Goal: Communication & Community: Answer question/provide support

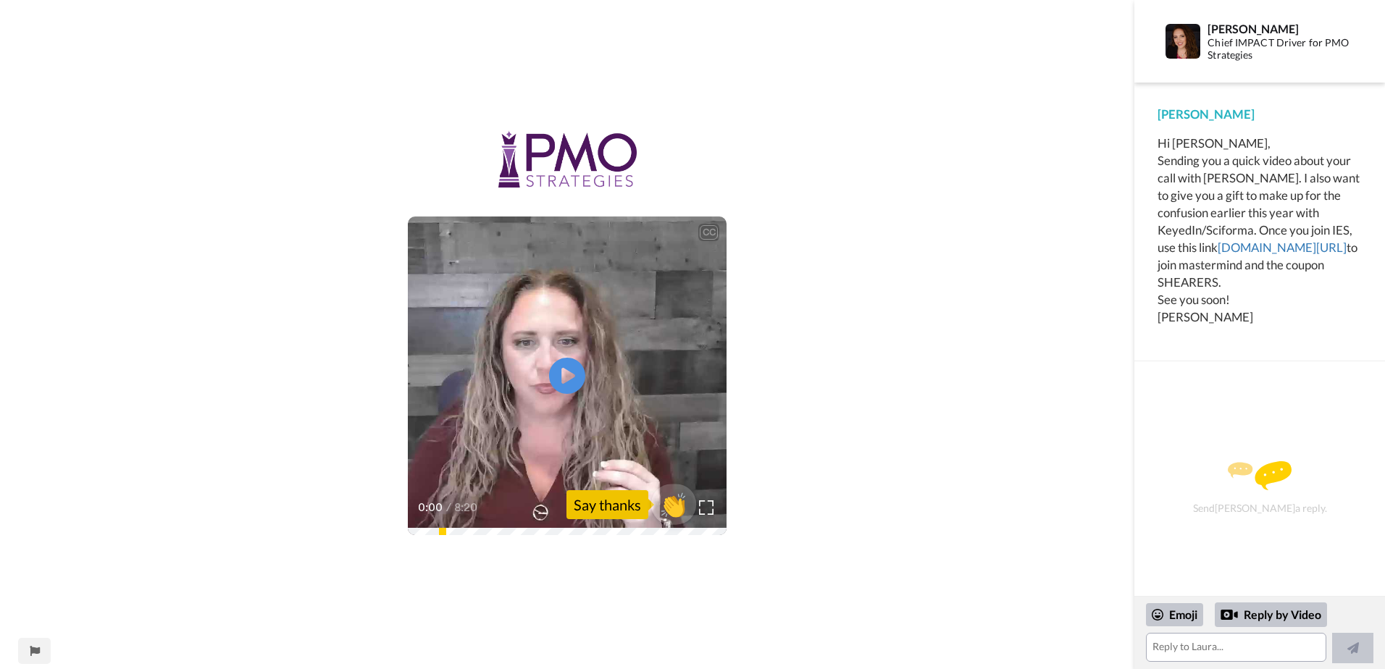
click at [673, 504] on span "👏" at bounding box center [674, 504] width 46 height 29
click at [1212, 645] on textarea "👏" at bounding box center [1236, 647] width 180 height 29
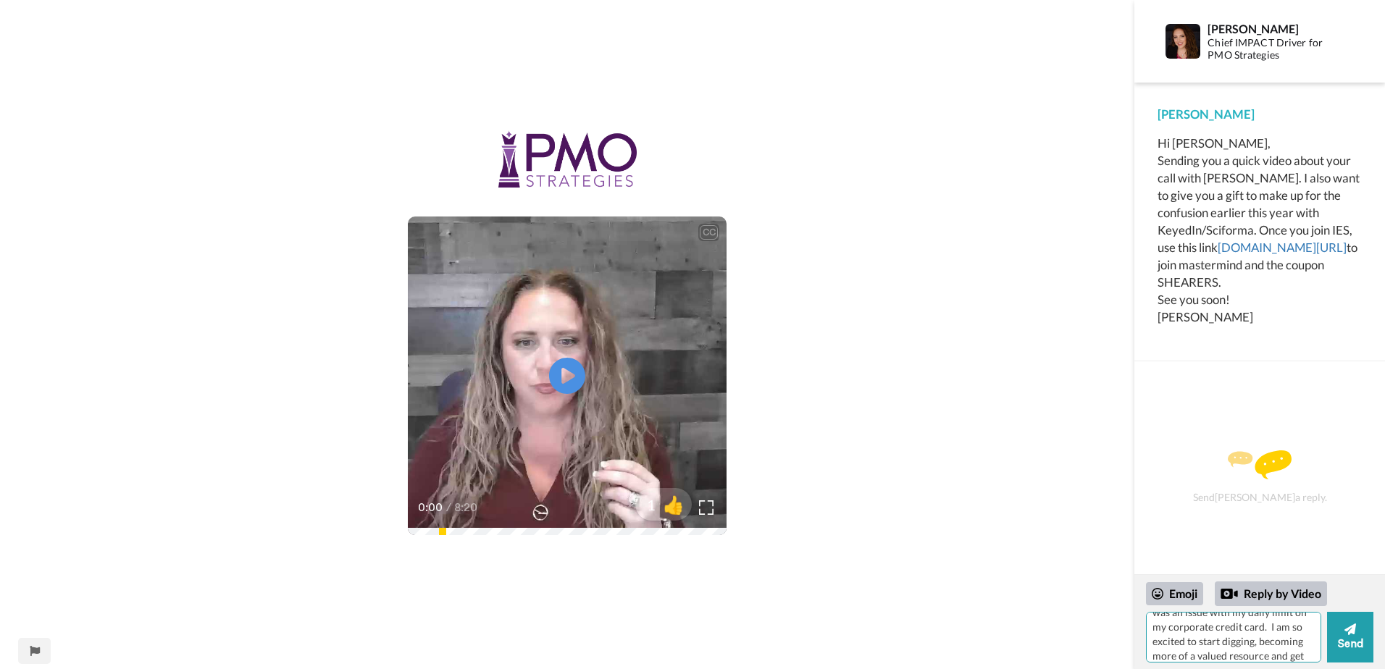
scroll to position [56, 0]
type textarea "👏Thank you, [PERSON_NAME]! My payment just went through. It was an issue with m…"
click at [1351, 645] on button "Send" at bounding box center [1350, 637] width 46 height 51
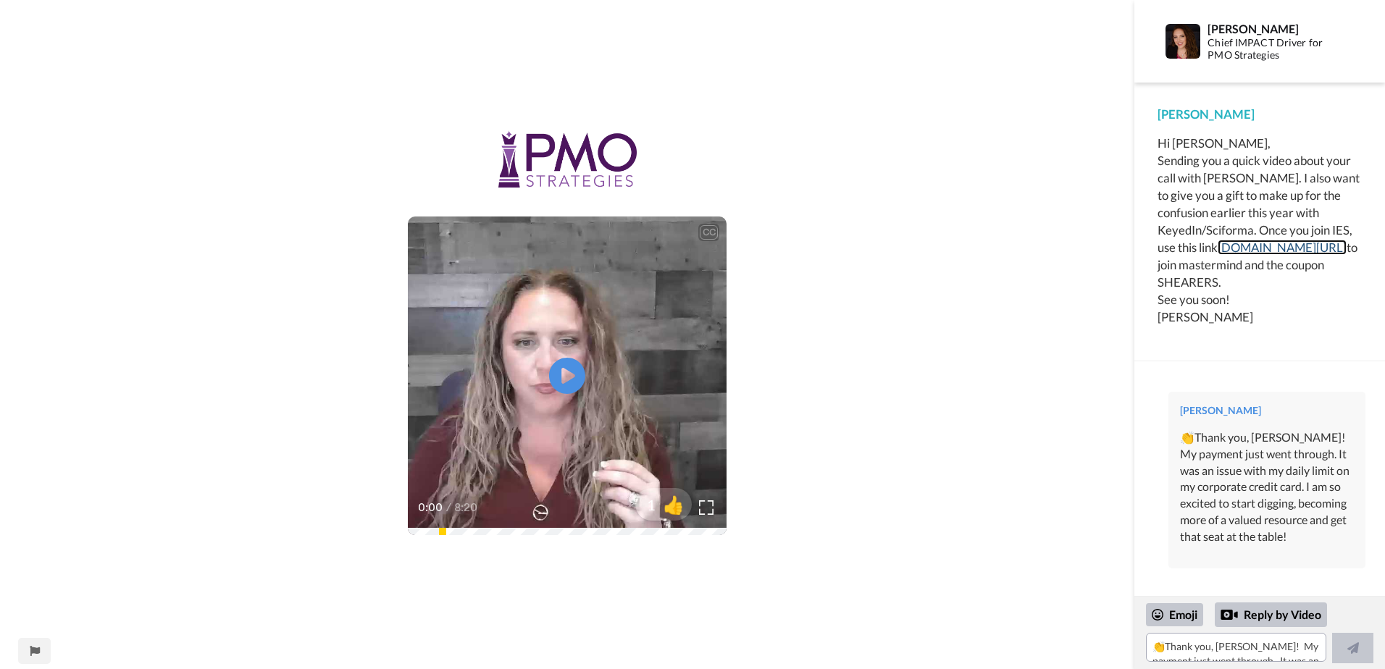
click at [1269, 245] on link "[DOMAIN_NAME][URL]" at bounding box center [1281, 247] width 129 height 15
click at [566, 379] on icon "Play/Pause" at bounding box center [567, 376] width 38 height 69
click at [917, 486] on div "CC Play/Pause I had you on my list to reach out to [DATE] after having conversa…" at bounding box center [567, 343] width 1134 height 427
click at [1268, 652] on textarea "👏Thank you, [PERSON_NAME]! My payment just went through. It was an issue with m…" at bounding box center [1236, 647] width 180 height 29
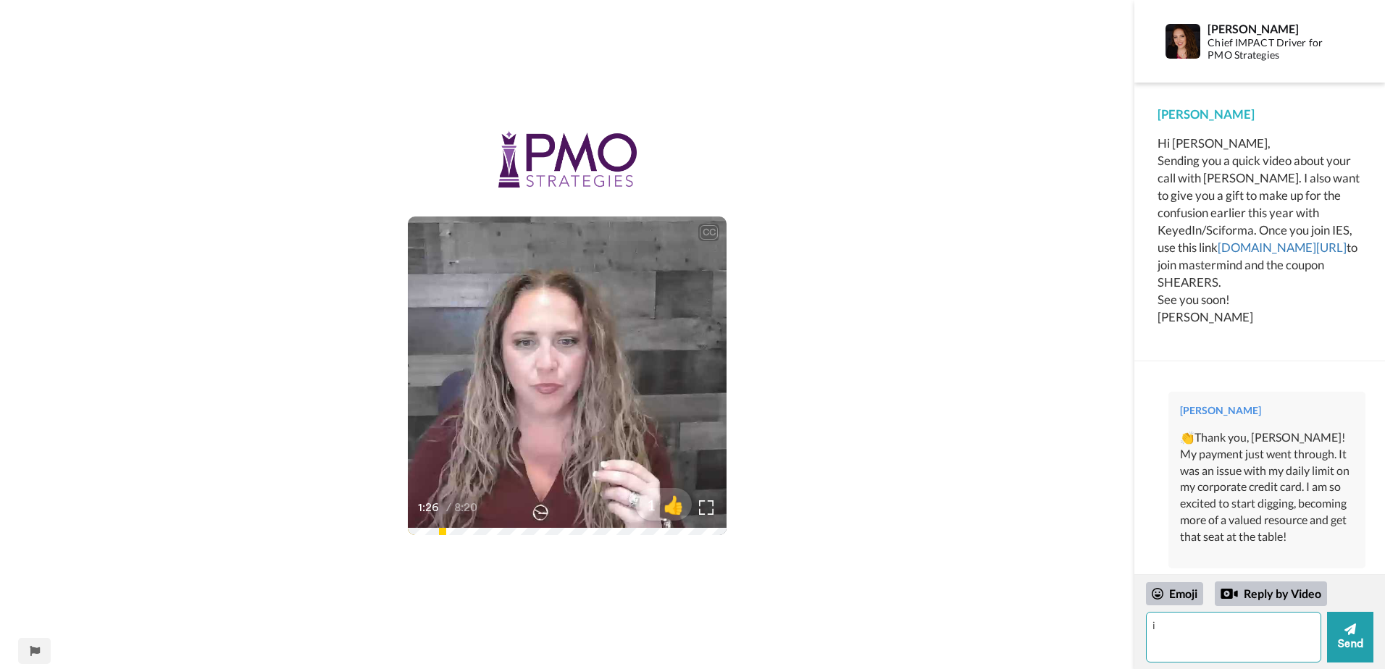
type textarea "i"
type textarea "I clicked on that link and added the coupon, and it is indicating that I will o…"
click at [1351, 644] on button "Send" at bounding box center [1350, 637] width 46 height 51
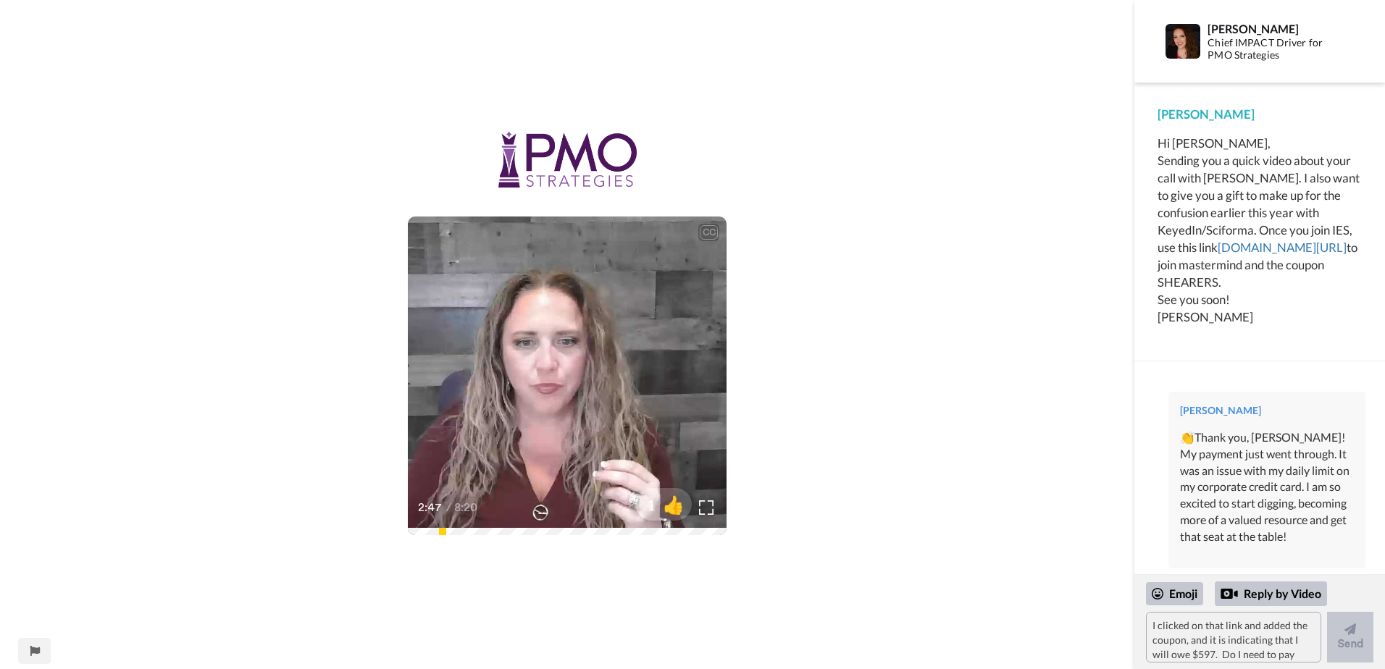
scroll to position [112, 0]
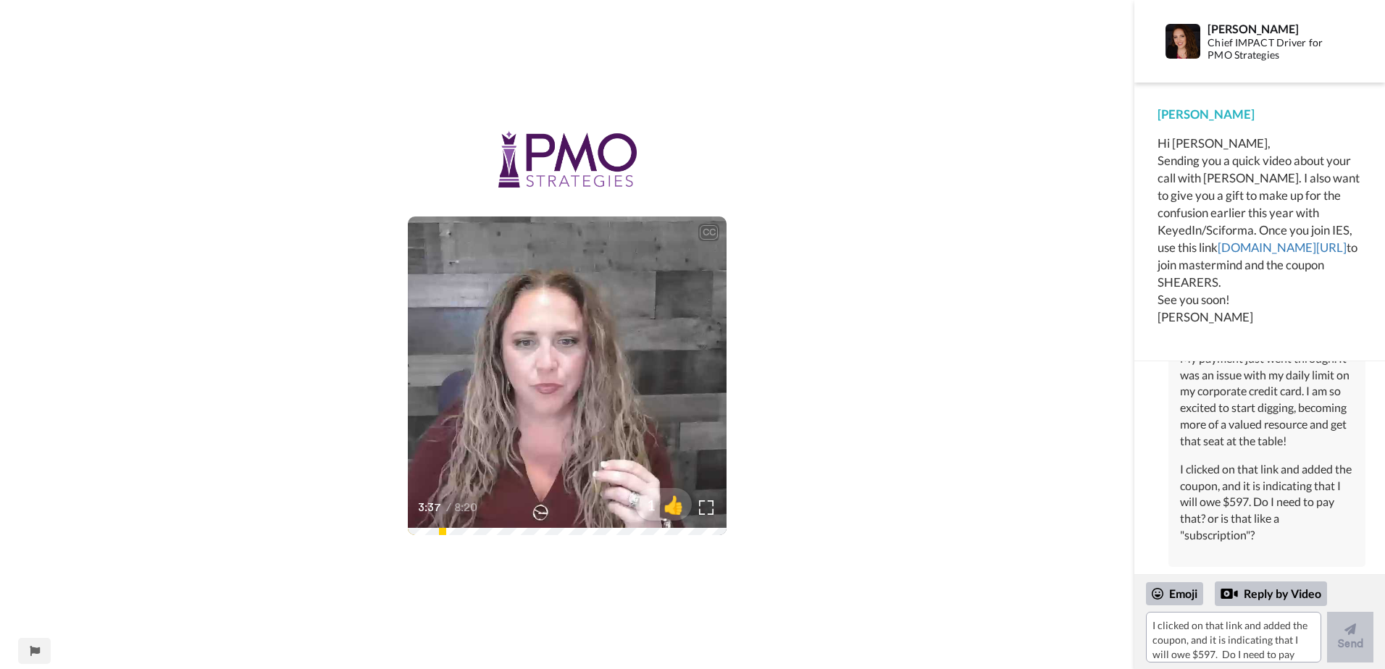
click at [541, 346] on video at bounding box center [567, 376] width 319 height 319
